Goal: Navigation & Orientation: Go to known website

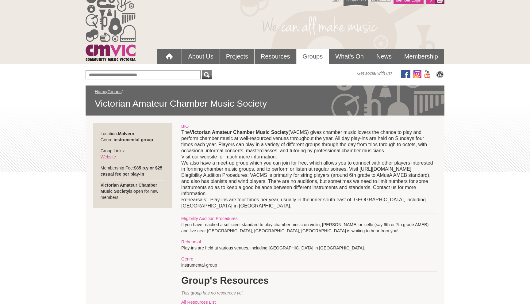
scroll to position [18, 0]
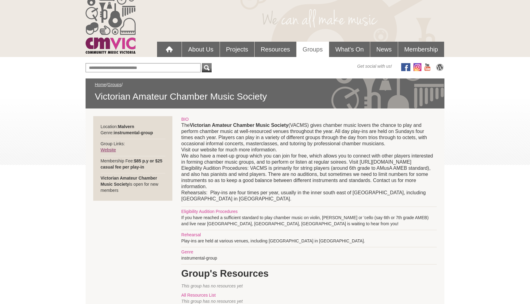
click at [109, 151] on link "Website" at bounding box center [108, 150] width 15 height 5
drag, startPoint x: 190, startPoint y: 125, endPoint x: 311, endPoint y: 125, distance: 121.2
click at [311, 125] on p "The Victorian Amateur Chamber Music Society (VACMS) gives chamber music lovers …" at bounding box center [309, 162] width 256 height 80
copy p "Victorian Amateur Chamber Music Society (VACMS)"
